Goal: Find specific page/section: Find specific page/section

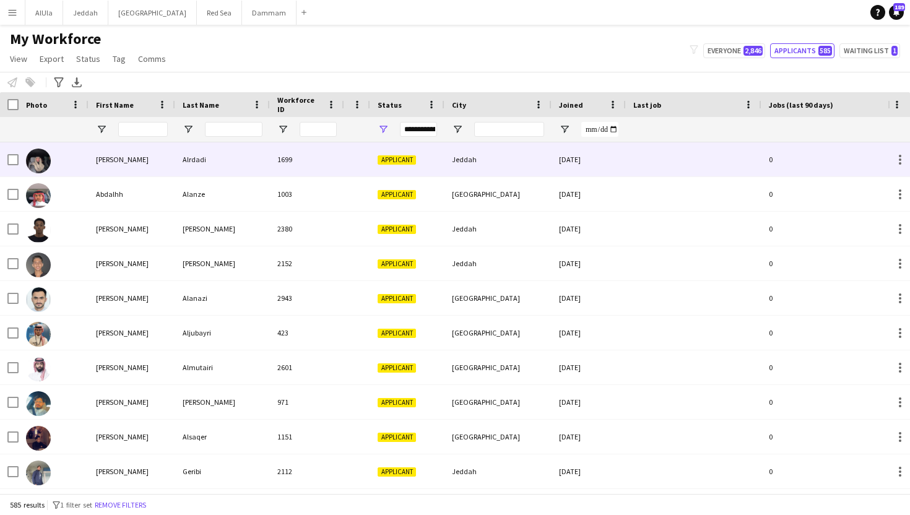
click at [189, 158] on div "Alrdadi" at bounding box center [222, 159] width 95 height 34
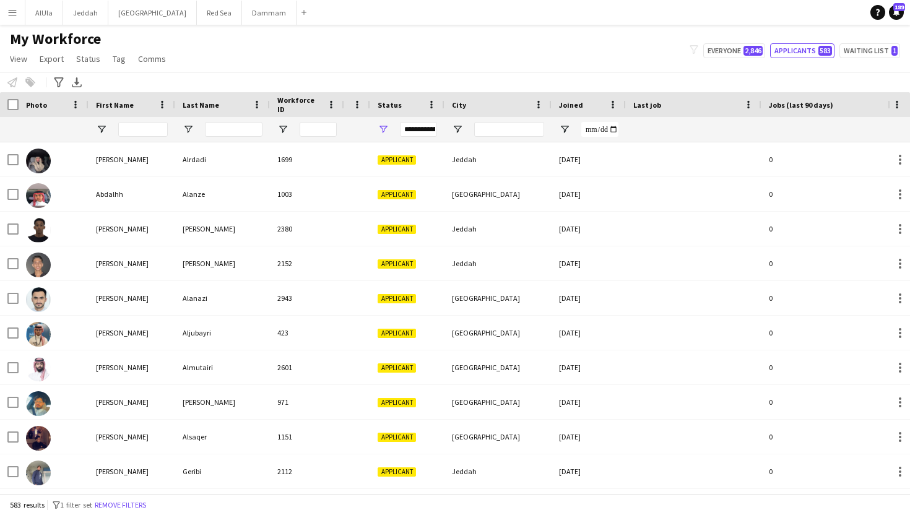
click at [11, 20] on button "Menu" at bounding box center [12, 12] width 25 height 25
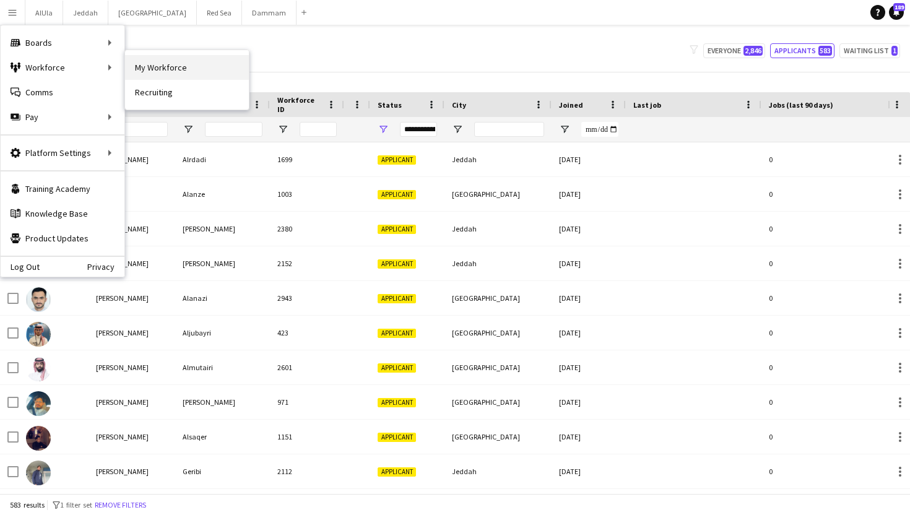
click at [151, 70] on link "My Workforce" at bounding box center [187, 67] width 124 height 25
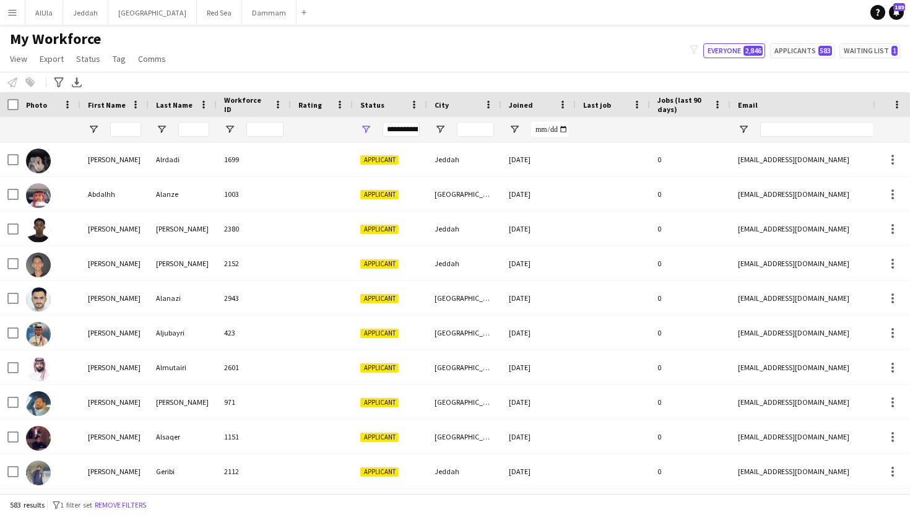
type input "**********"
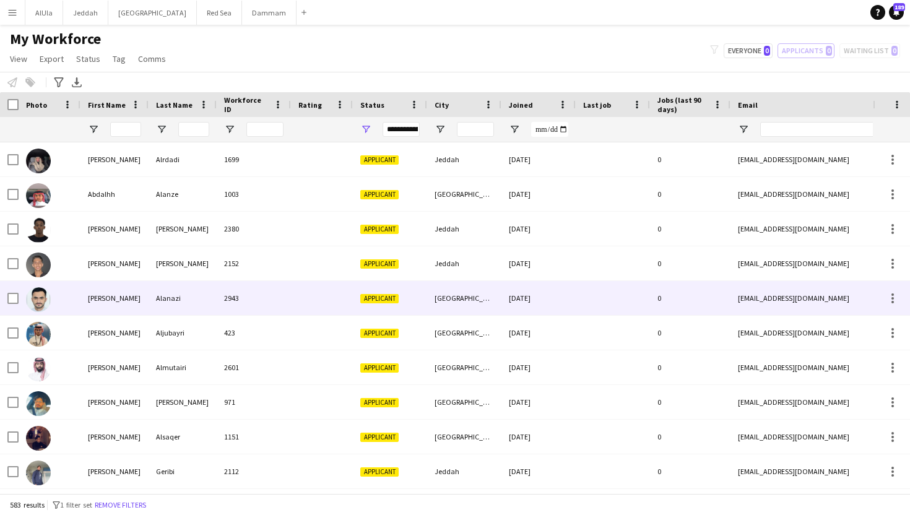
click at [82, 298] on div "[PERSON_NAME]" at bounding box center [114, 298] width 68 height 34
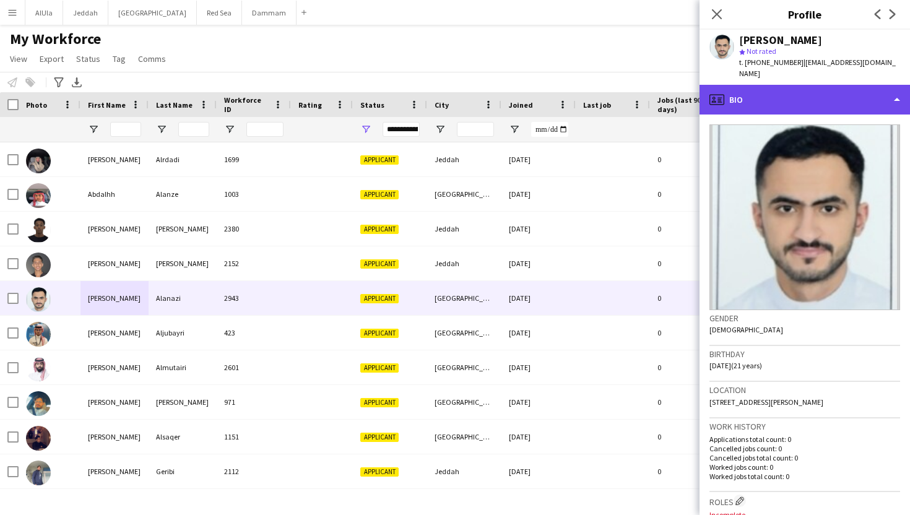
click at [790, 94] on div "profile Bio" at bounding box center [804, 100] width 210 height 30
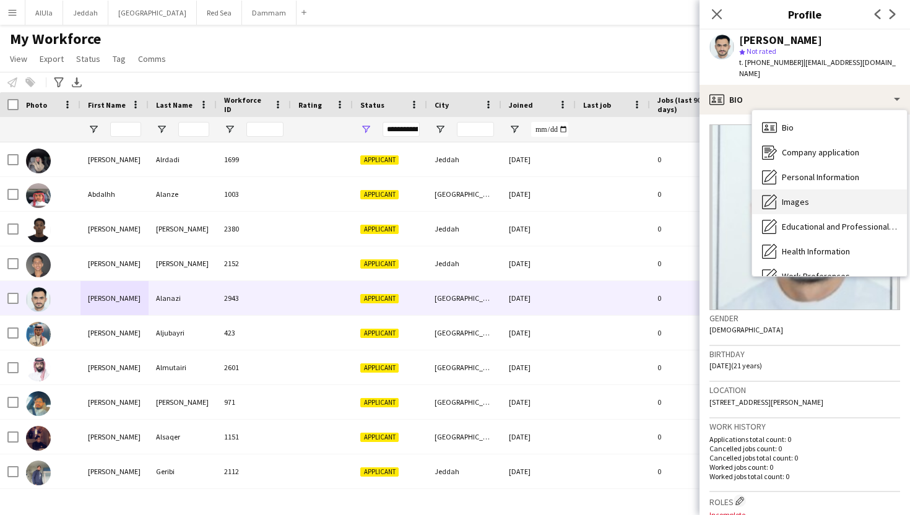
click at [793, 196] on span "Images" at bounding box center [795, 201] width 27 height 11
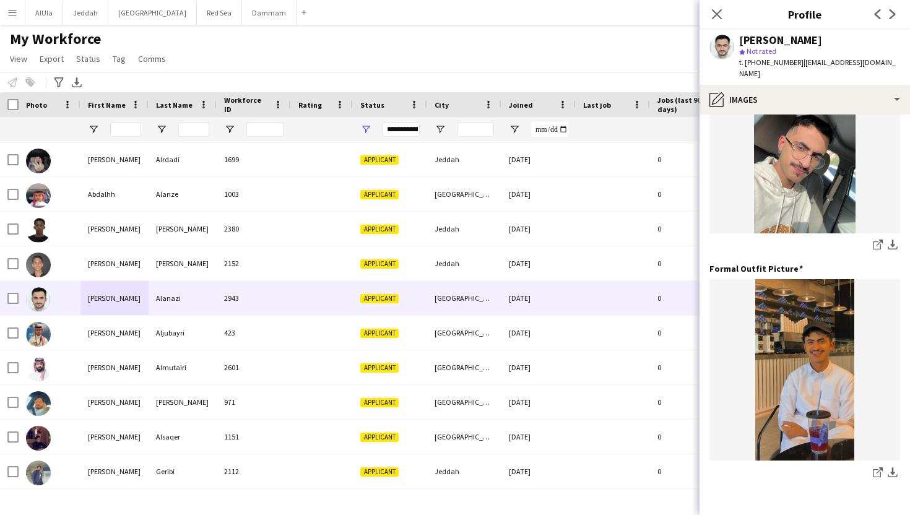
scroll to position [350, 0]
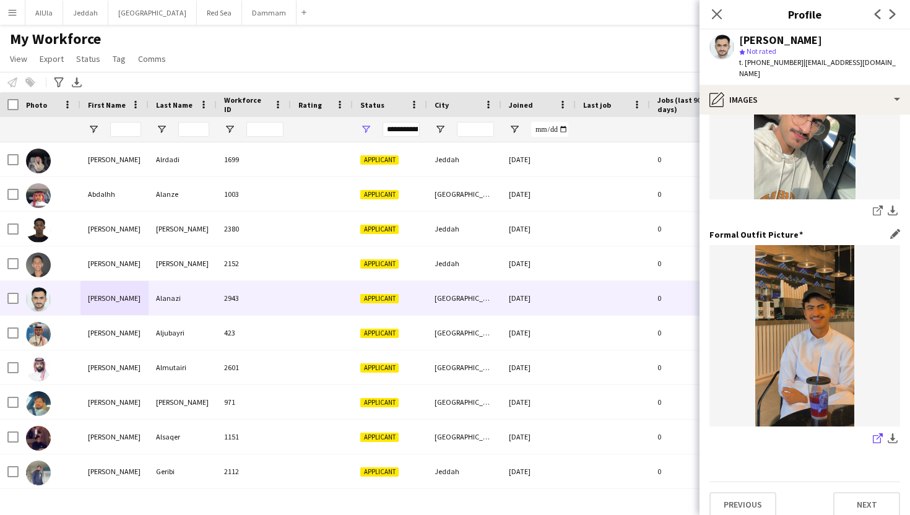
click at [871, 432] on link "share-external-link-1" at bounding box center [877, 439] width 15 height 15
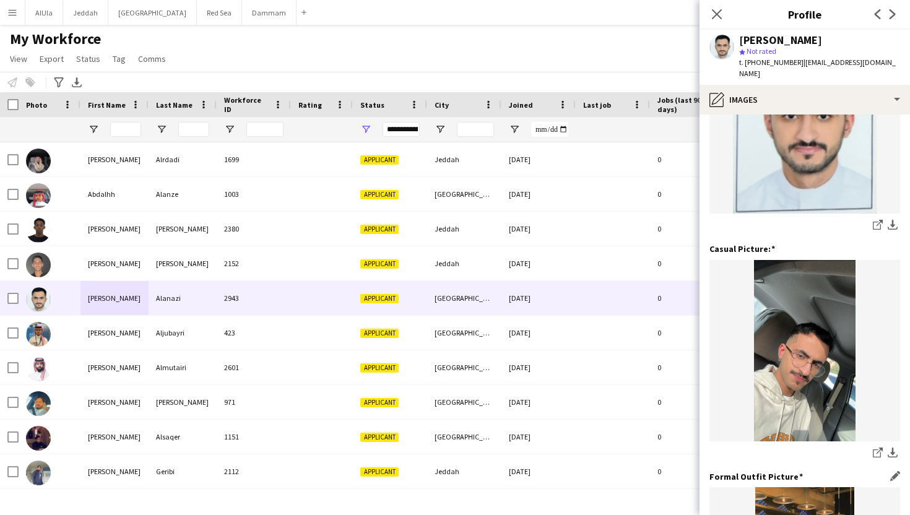
scroll to position [0, 0]
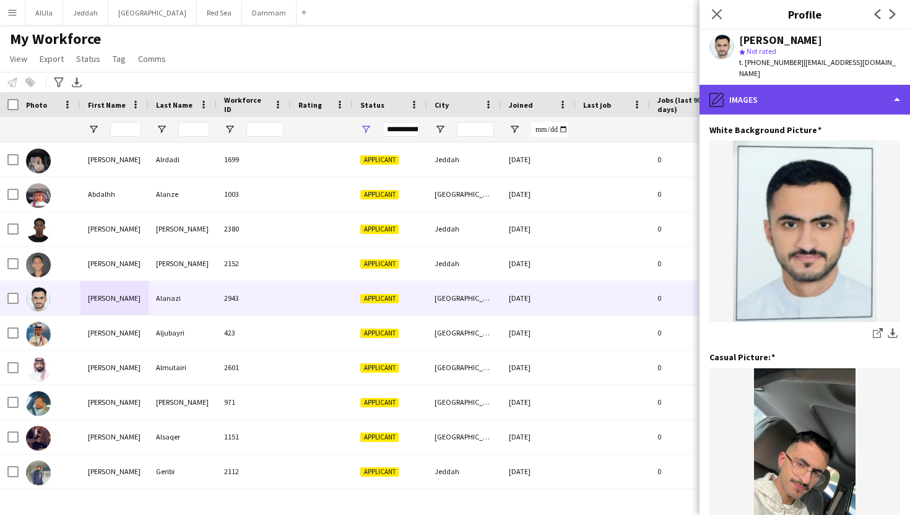
click at [782, 85] on div "pencil4 Images" at bounding box center [804, 100] width 210 height 30
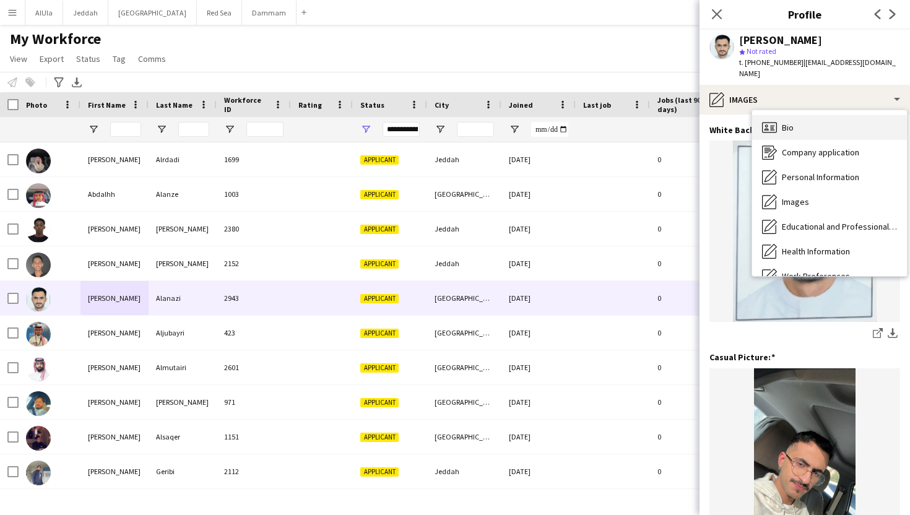
click at [786, 122] on span "Bio" at bounding box center [788, 127] width 12 height 11
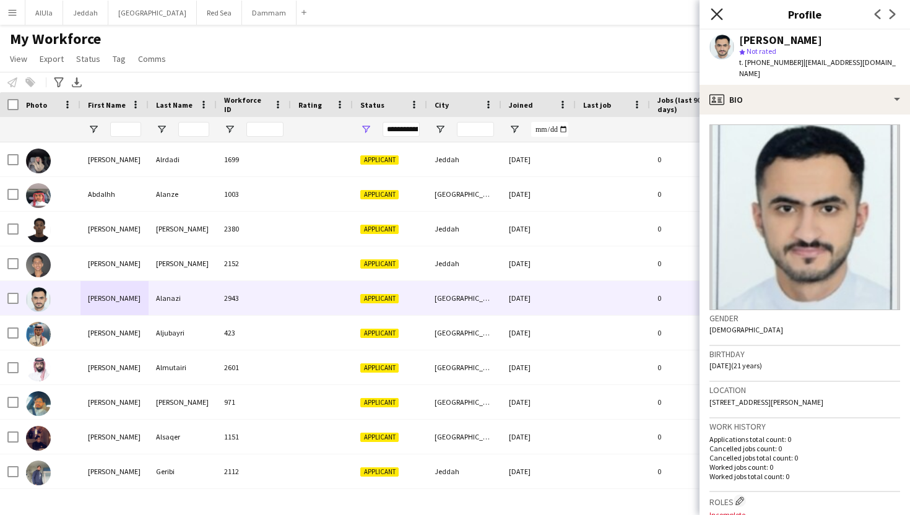
click at [718, 16] on icon at bounding box center [716, 14] width 12 height 12
